Goal: Task Accomplishment & Management: Complete application form

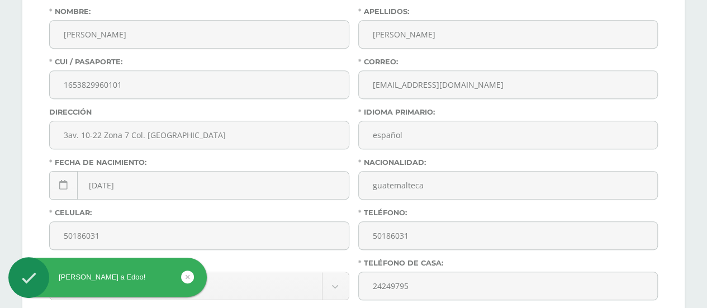
scroll to position [482, 0]
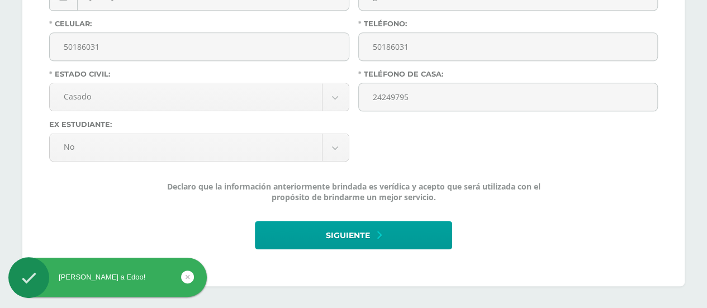
drag, startPoint x: 715, startPoint y: 34, endPoint x: 659, endPoint y: 285, distance: 257.4
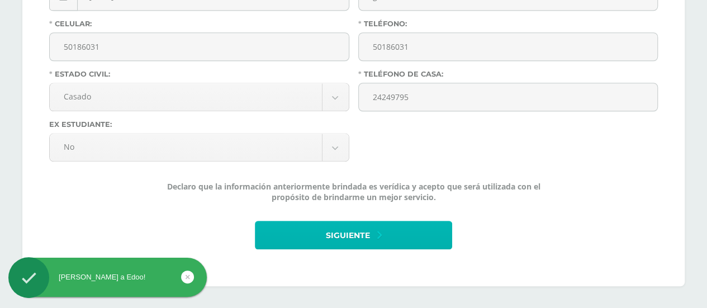
click at [381, 233] on icon at bounding box center [379, 235] width 4 height 12
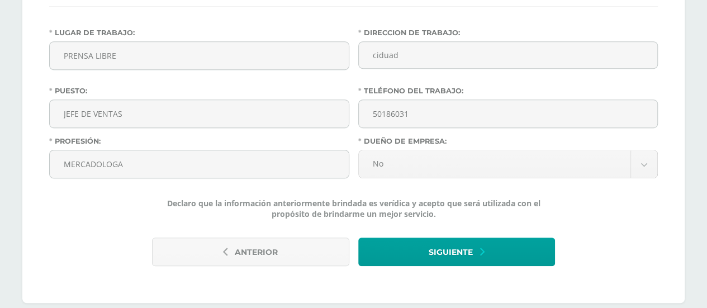
scroll to position [276, 0]
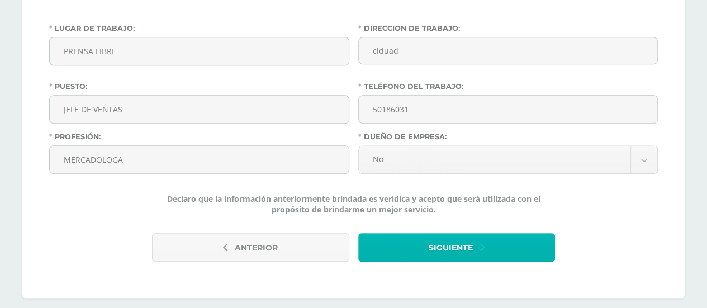
click at [488, 234] on button "Siguiente" at bounding box center [456, 247] width 197 height 29
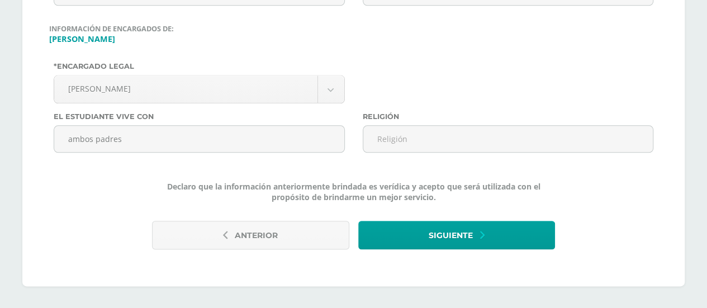
scroll to position [573, 0]
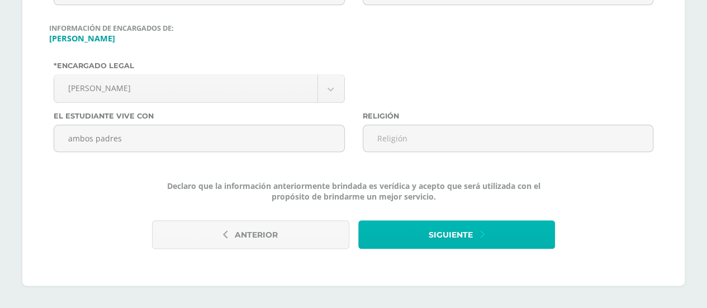
click at [446, 229] on span "Siguiente" at bounding box center [451, 234] width 44 height 27
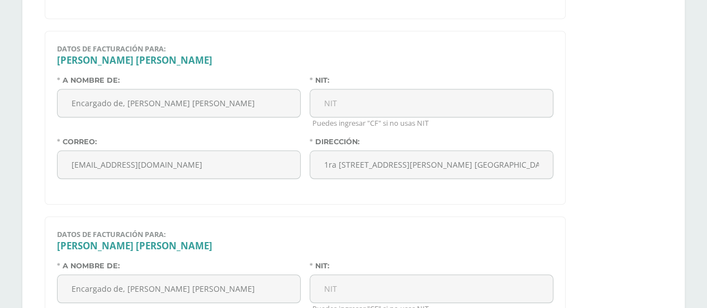
scroll to position [684, 0]
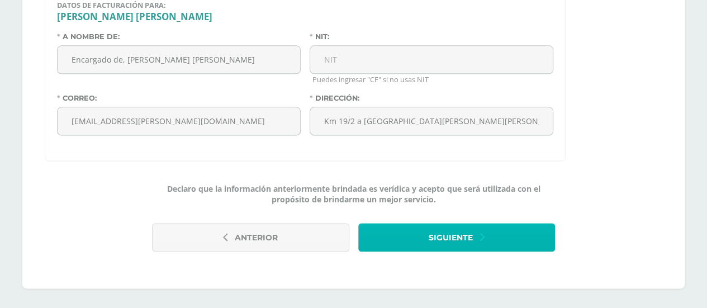
click at [405, 242] on button "Siguiente" at bounding box center [456, 237] width 197 height 29
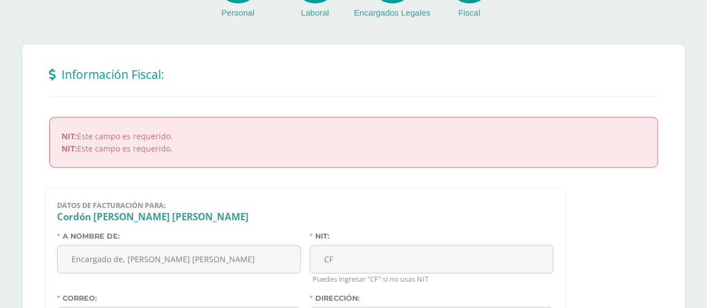
scroll to position [212, 0]
